Goal: Information Seeking & Learning: Learn about a topic

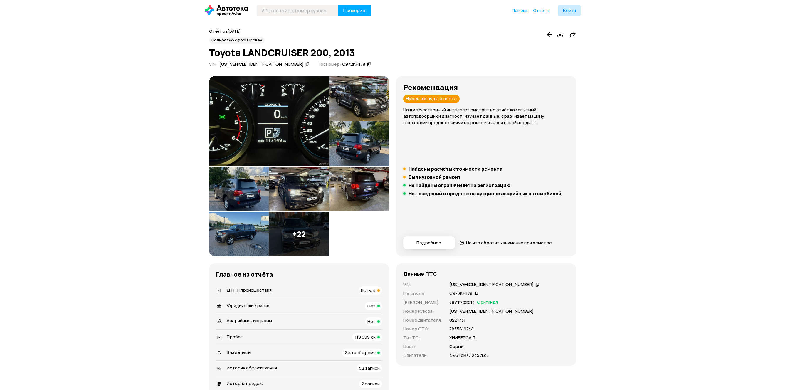
click at [403, 243] on button "Подробнее" at bounding box center [429, 242] width 52 height 13
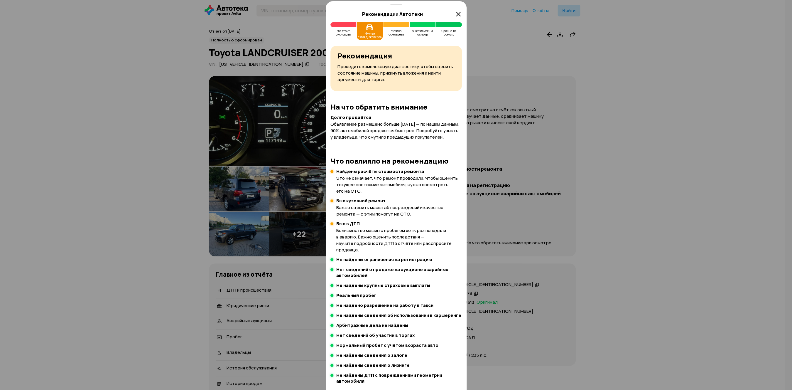
click at [244, 234] on div at bounding box center [396, 0] width 792 height 780
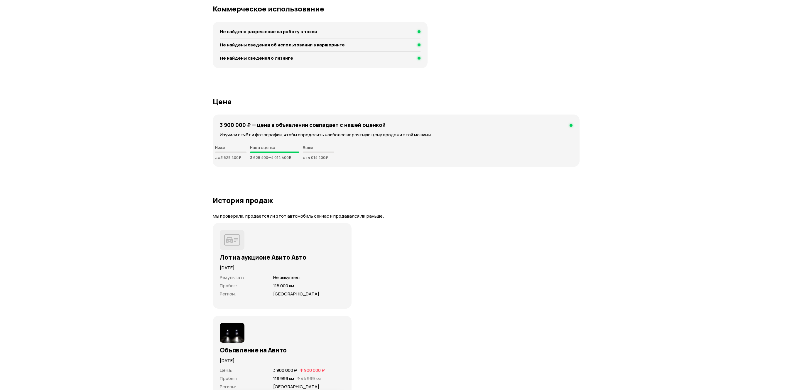
scroll to position [1578, 0]
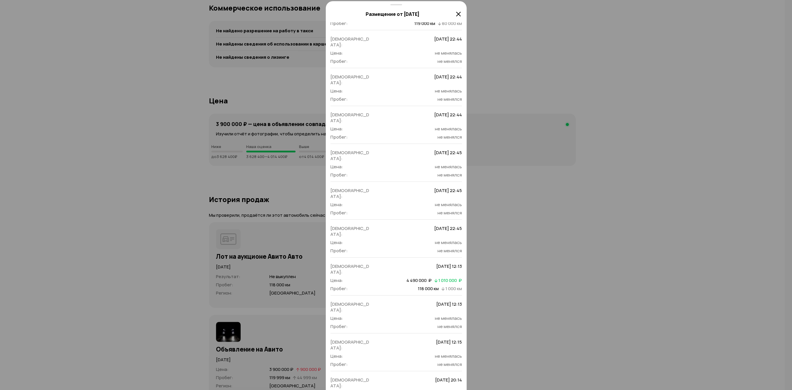
scroll to position [324, 0]
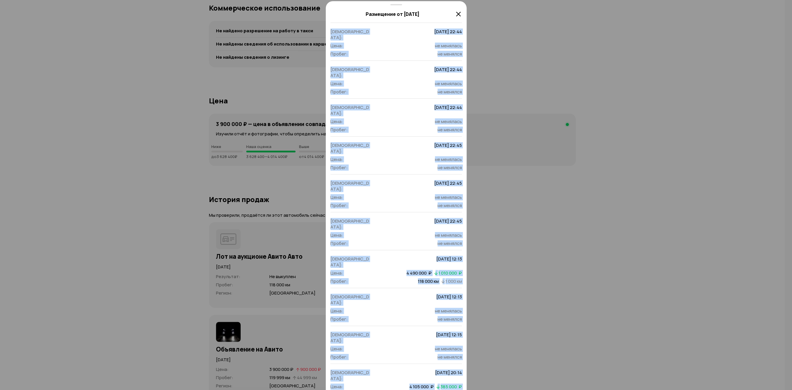
drag, startPoint x: 390, startPoint y: 42, endPoint x: 456, endPoint y: 375, distance: 339.2
click at [456, 375] on div "Цена и пробег Полная история Дата: [DATE] 18:23 Цена: 3 000 000  ₽ Пробег: 75 0…" at bounding box center [396, 206] width 141 height 368
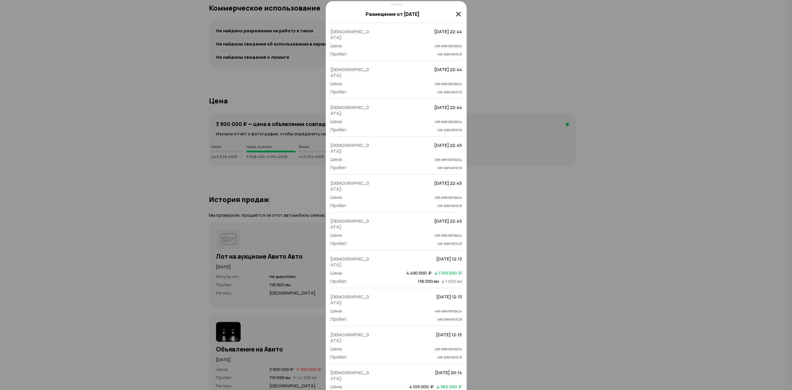
click at [511, 280] on div at bounding box center [396, 0] width 792 height 780
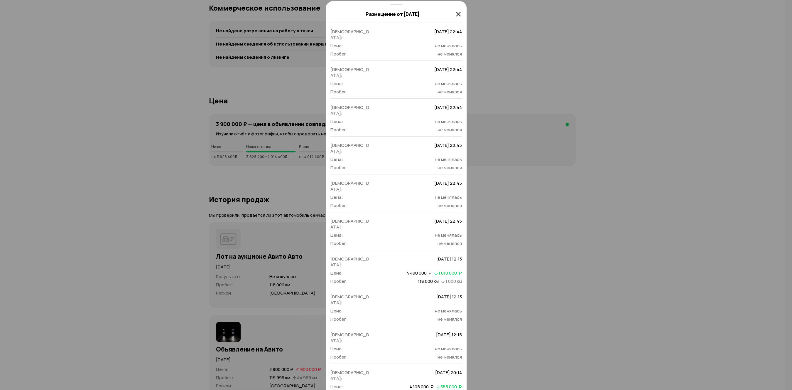
drag, startPoint x: 437, startPoint y: 308, endPoint x: 453, endPoint y: 308, distance: 15.9
drag, startPoint x: 453, startPoint y: 308, endPoint x: 400, endPoint y: 290, distance: 55.7
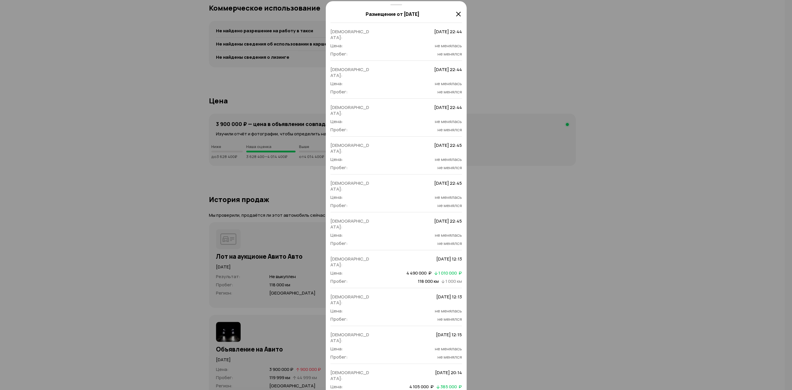
drag, startPoint x: 400, startPoint y: 290, endPoint x: 453, endPoint y: 341, distance: 73.5
click at [453, 341] on div "Дата: [DATE] 18:23 Цена: 3 000 000  ₽ Пробег: 75 000 км Дата: [DATE] 16:36 Цена…" at bounding box center [397, 117] width 132 height 795
drag, startPoint x: 453, startPoint y: 341, endPoint x: 416, endPoint y: 205, distance: 141.2
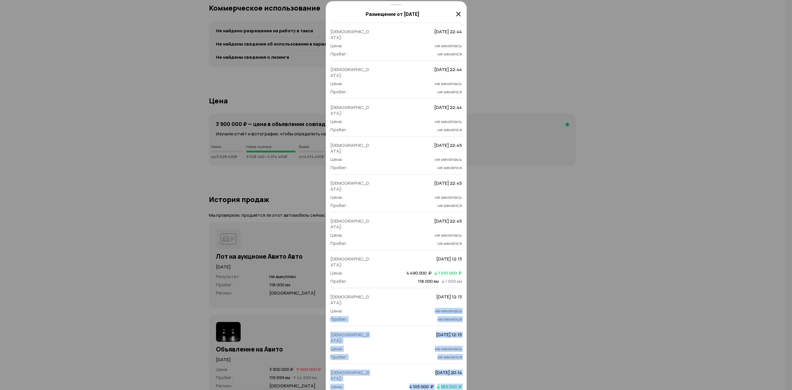
click at [416, 205] on div "Дата: [DATE] 18:23 Цена: 3 000 000  ₽ Пробег: 75 000 км Дата: [DATE] 16:36 Цена…" at bounding box center [397, 117] width 132 height 795
click at [416, 308] on span "не менялась" at bounding box center [418, 311] width 87 height 6
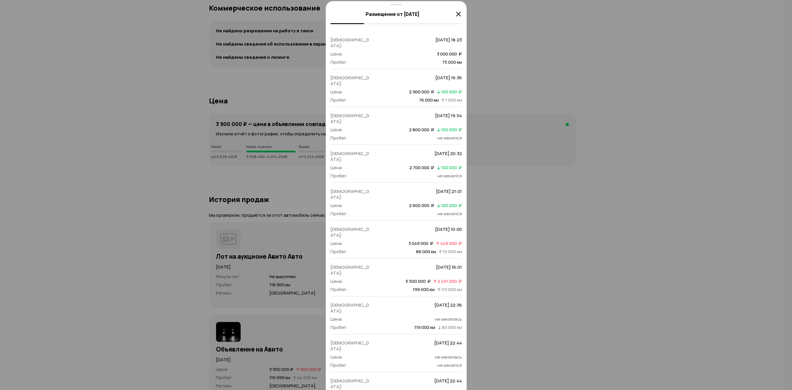
scroll to position [0, 0]
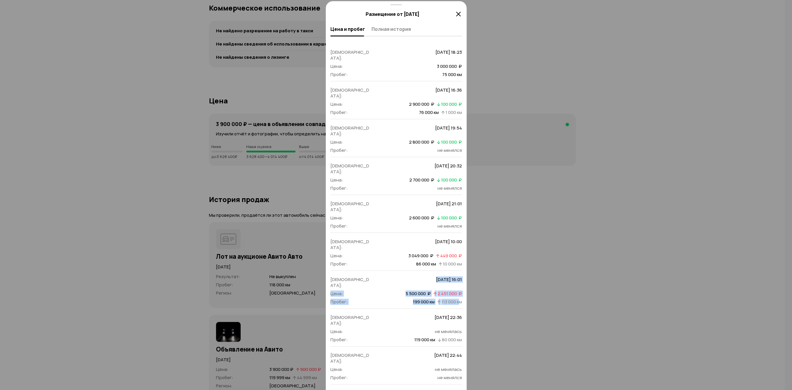
drag, startPoint x: 414, startPoint y: 235, endPoint x: 453, endPoint y: 252, distance: 42.4
click at [453, 277] on dl "Дата: [DATE] 16:01 Цена: 5 500 000  ₽   2 451 000  ₽ Пробег: 199 000 км   113 0…" at bounding box center [397, 291] width 132 height 28
click at [453, 299] on span "113 000 км" at bounding box center [452, 302] width 21 height 6
drag, startPoint x: 453, startPoint y: 252, endPoint x: 339, endPoint y: 231, distance: 115.3
click at [339, 270] on div "Дата: [DATE] 16:01 Цена: 5 500 000  ₽   2 451 000  ₽ Пробег: 199 000 км   113 0…" at bounding box center [397, 289] width 132 height 38
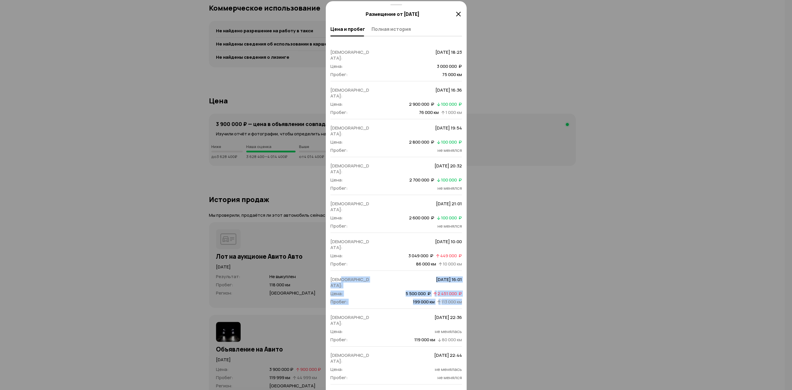
click at [339, 270] on div "Дата: [DATE] 16:01 Цена: 5 500 000  ₽   2 451 000  ₽ Пробег: 199 000 км   113 0…" at bounding box center [397, 289] width 132 height 38
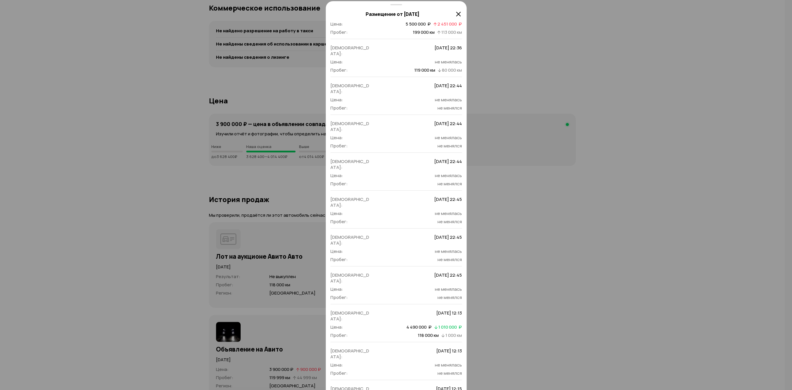
scroll to position [324, 0]
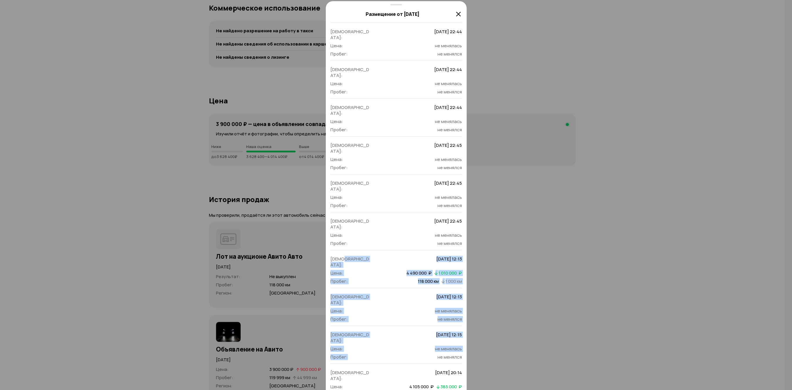
drag, startPoint x: 354, startPoint y: 157, endPoint x: 410, endPoint y: 249, distance: 107.4
click at [410, 249] on div "Дата: [DATE] 18:23 Цена: 3 000 000  ₽ Пробег: 75 000 км Дата: [DATE] 16:36 Цена…" at bounding box center [397, 117] width 132 height 795
click at [410, 326] on div "Дата: [DATE] 12:15 Цена: не менялась Пробег: не менялся" at bounding box center [397, 345] width 132 height 38
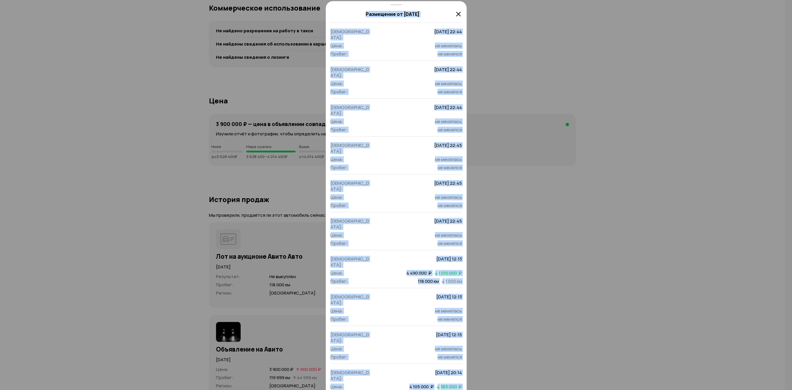
drag, startPoint x: 357, startPoint y: 191, endPoint x: 454, endPoint y: 373, distance: 206.9
click at [454, 373] on div "Размещение от [DATE] [PERSON_NAME] и пробег Полная история Дата: [DATE] 18:23 Ц…" at bounding box center [396, 195] width 792 height 390
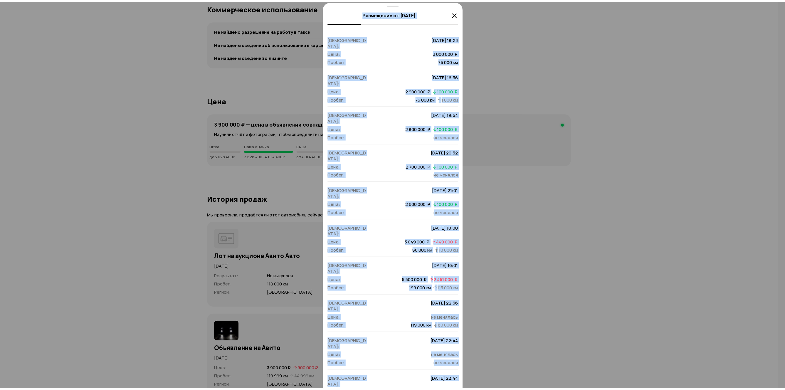
scroll to position [0, 0]
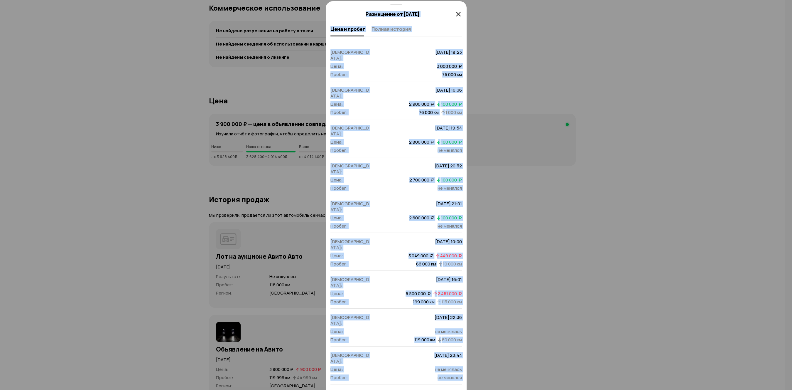
click at [673, 206] on div at bounding box center [396, 0] width 792 height 780
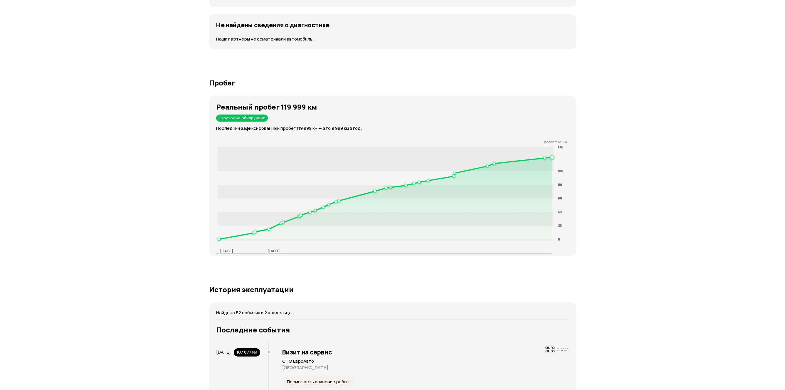
scroll to position [902, 0]
